Goal: Transaction & Acquisition: Register for event/course

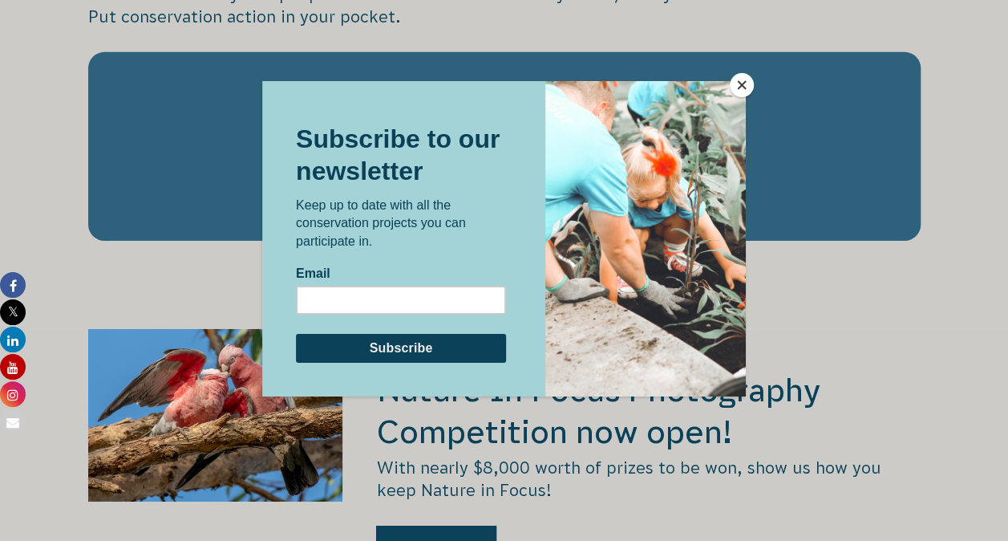
scroll to position [2557, 0]
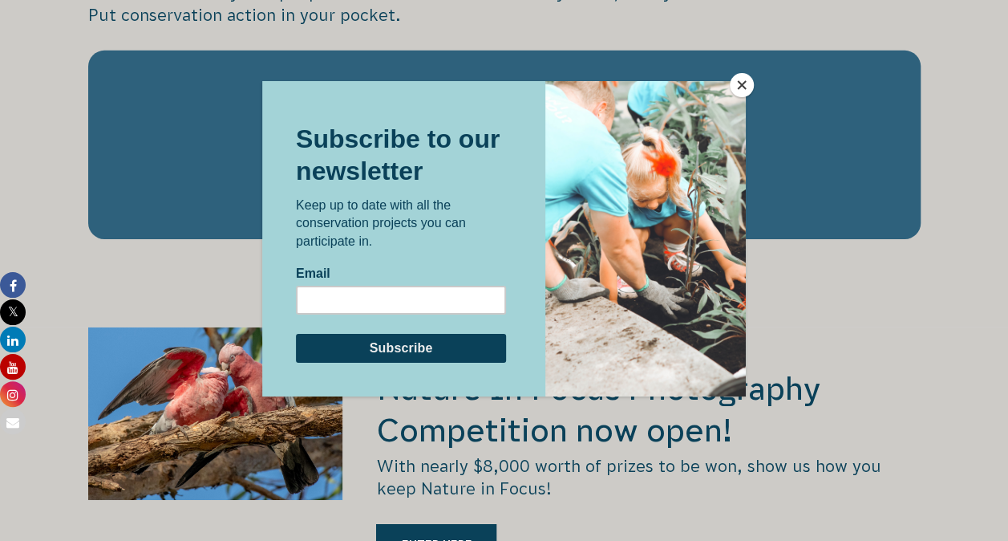
click at [739, 86] on button "Close" at bounding box center [742, 85] width 24 height 24
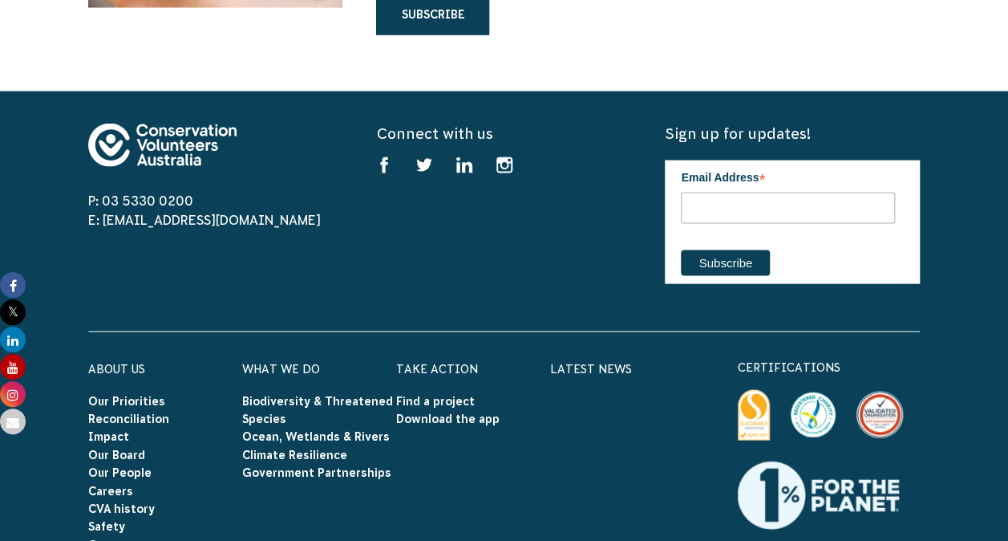
scroll to position [4583, 0]
click at [440, 395] on link "Find a project" at bounding box center [435, 401] width 79 height 13
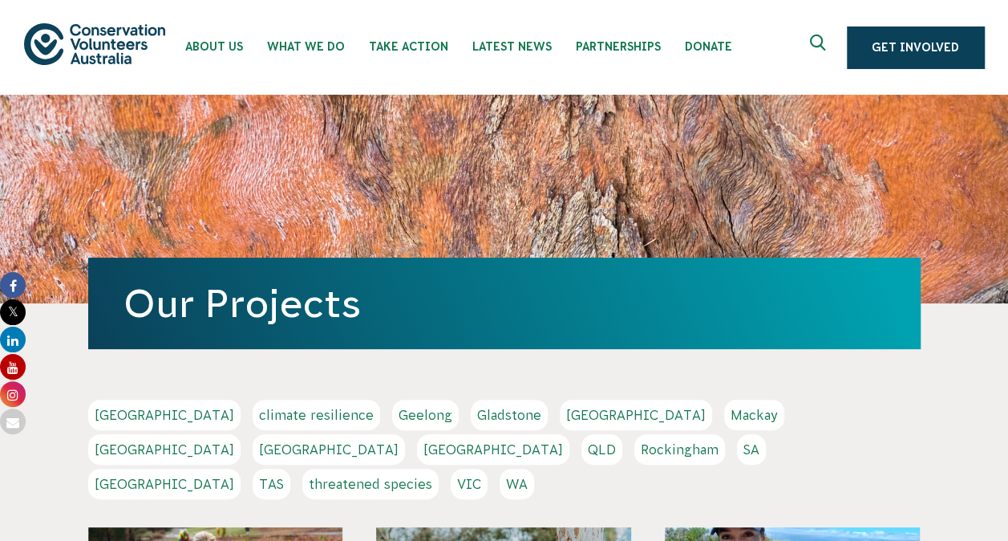
click at [569, 434] on link "[GEOGRAPHIC_DATA]" at bounding box center [493, 449] width 152 height 30
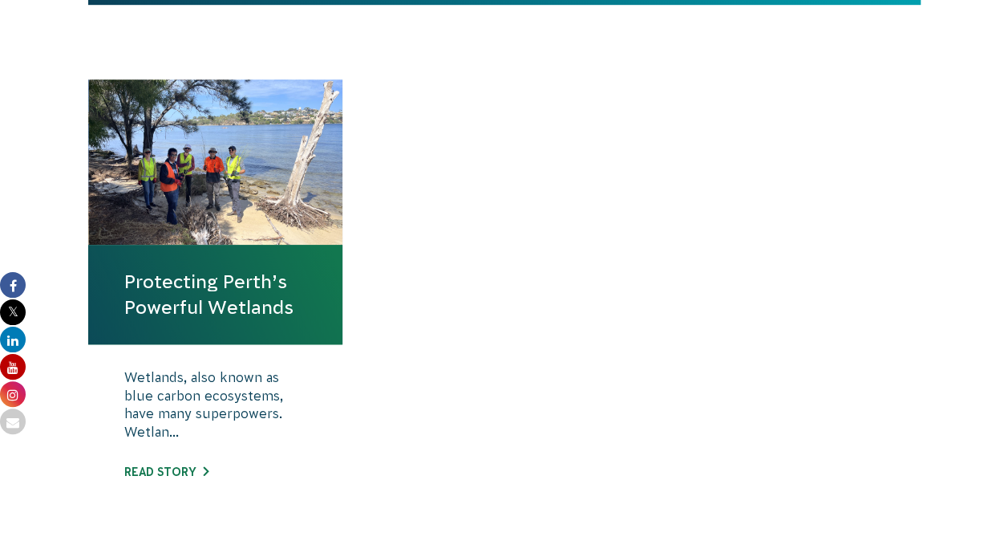
scroll to position [537, 0]
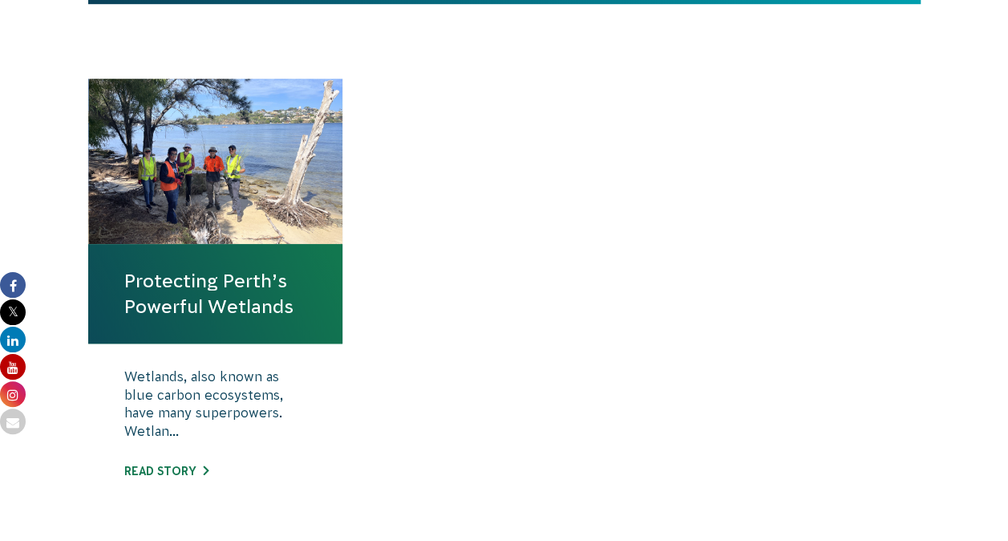
click at [240, 298] on link "Protecting Perth’s Powerful Wetlands" at bounding box center [215, 293] width 183 height 51
